Goal: Information Seeking & Learning: Understand process/instructions

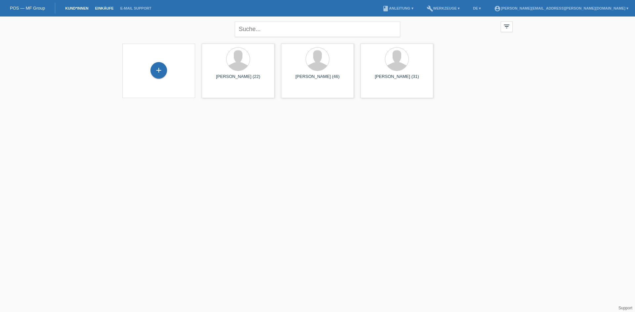
click at [103, 7] on link "Einkäufe" at bounding box center [104, 8] width 25 height 4
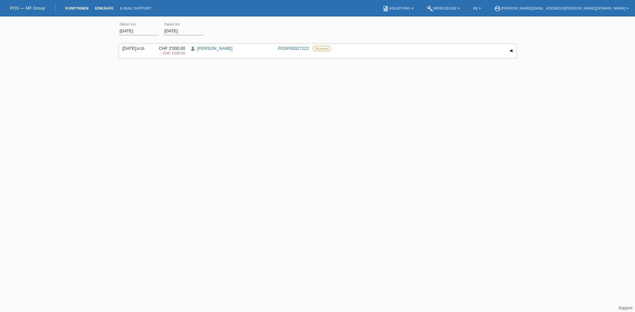
click at [83, 8] on link "Kund*innen" at bounding box center [77, 8] width 30 height 4
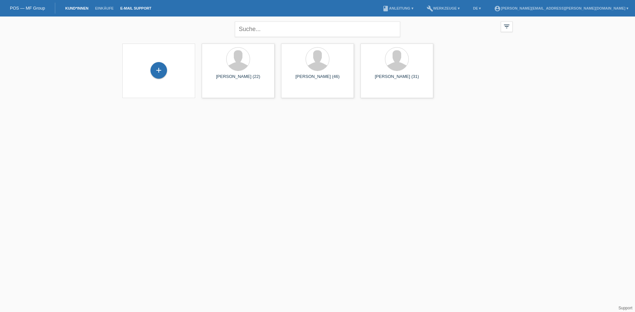
click at [138, 10] on link "E-Mail Support" at bounding box center [136, 8] width 38 height 4
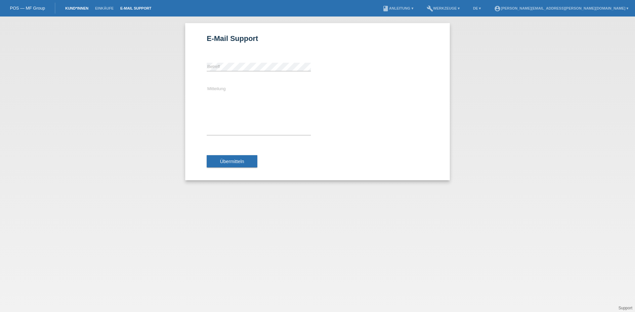
click at [83, 7] on link "Kund*innen" at bounding box center [77, 8] width 30 height 4
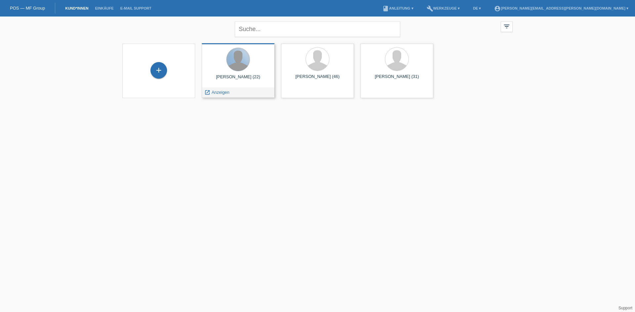
click at [234, 61] on div at bounding box center [237, 59] width 23 height 23
click at [29, 8] on link "POS — MF Group" at bounding box center [27, 8] width 35 height 5
click at [416, 6] on link "book Anleitung ▾" at bounding box center [397, 8] width 37 height 4
click at [436, 15] on link "Anleitung mit KKG" at bounding box center [440, 15] width 35 height 5
